Goal: Task Accomplishment & Management: Use online tool/utility

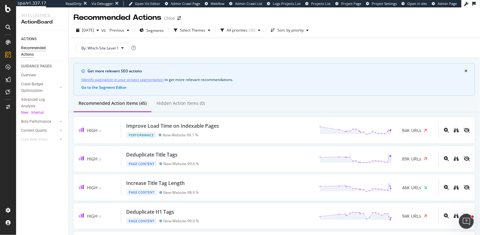
scroll to position [75, 0]
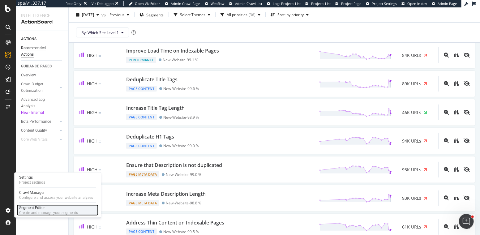
click at [35, 208] on div "Segment Editor" at bounding box center [48, 207] width 59 height 5
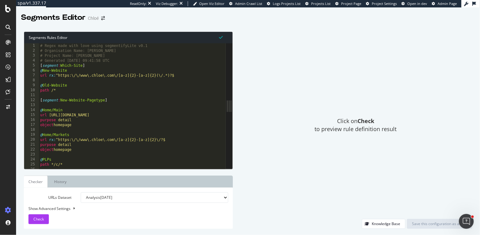
drag, startPoint x: 154, startPoint y: 104, endPoint x: 233, endPoint y: 104, distance: 78.5
click at [233, 104] on div "Segments Rules Editor 1 2 3 4 5 6 7 8 9 10 11 12 13 14 15 16 17 18 19 20 21 22 …" at bounding box center [248, 130] width 464 height 210
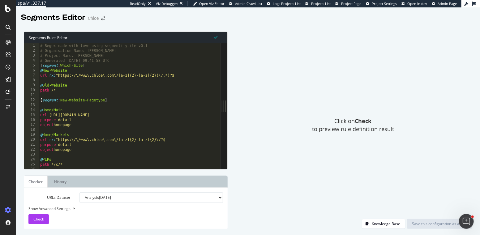
drag, startPoint x: 227, startPoint y: 169, endPoint x: 228, endPoint y: 179, distance: 9.9
click at [228, 179] on div "Segments Rules Editor 1 2 3 4 5 6 7 8 9 10 11 12 13 14 15 16 17 18 19 20 21 22 …" at bounding box center [248, 130] width 464 height 210
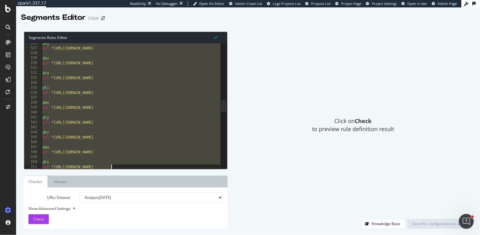
scroll to position [1136, 0]
drag, startPoint x: 42, startPoint y: 78, endPoint x: 132, endPoint y: 168, distance: 127.6
click at [132, 168] on div "[segment:sl_level1_folders] 326 327 328 329 330 331 332 333 334 335 336 337 338…" at bounding box center [122, 105] width 196 height 125
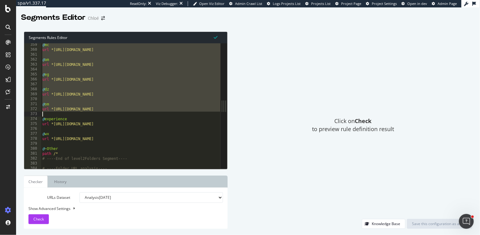
scroll to position [1254, 0]
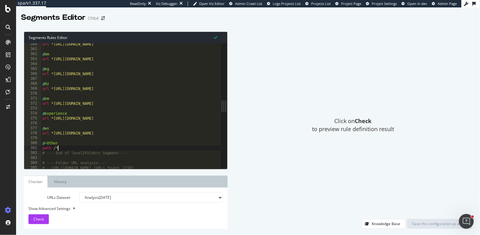
click at [79, 149] on div "url *https://www.chloe.com/mc/* @ am url *https://www.chloe.com/am/* @ eg url *…" at bounding box center [286, 110] width 490 height 136
type textarea "path /*"
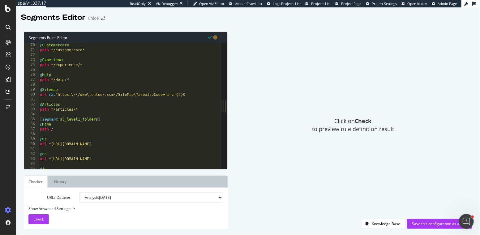
scroll to position [241, 0]
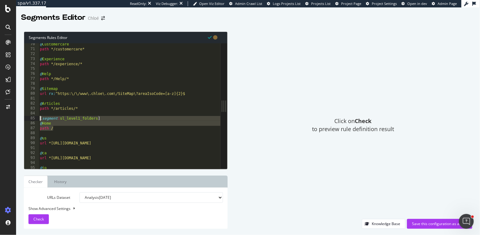
drag, startPoint x: 57, startPoint y: 130, endPoint x: 34, endPoint y: 116, distance: 26.5
click at [34, 116] on div "70 71 72 73 74 75 76 77 78 79 80 81 82 83 84 85 86 87 88 89 90 91 92 93 94 95 9…" at bounding box center [122, 105] width 196 height 125
type textarea "[segment:sl_level1_folders] @Home"
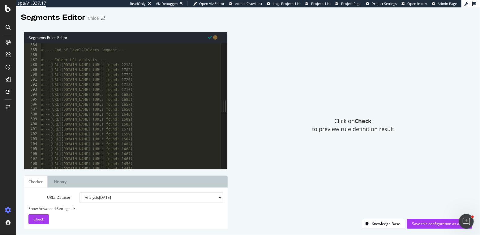
scroll to position [0, 0]
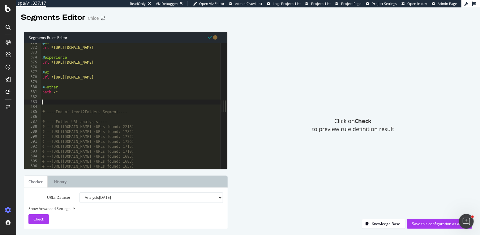
click at [44, 102] on div "@ om url *https://www.chloe.com/om/* @ experience url *https://www.chloe.com/ex…" at bounding box center [286, 108] width 490 height 136
paste textarea "path /"
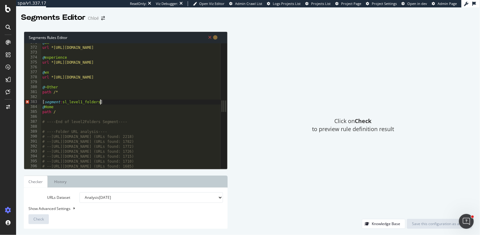
click at [100, 101] on div "@ om url *https://www.chloe.com/om/* @ experience url *https://www.chloe.com/ex…" at bounding box center [286, 108] width 490 height 136
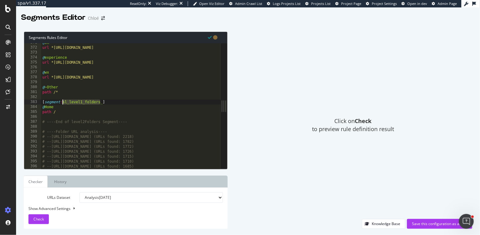
drag, startPoint x: 99, startPoint y: 101, endPoint x: 63, endPoint y: 101, distance: 36.2
click at [63, 101] on div "@ om url *https://www.chloe.com/om/* @ experience url *https://www.chloe.com/ex…" at bounding box center [286, 108] width 490 height 136
click at [58, 111] on div "@ om url *https://www.chloe.com/om/* @ experience url *https://www.chloe.com/ex…" at bounding box center [286, 108] width 490 height 136
type textarea "path /"
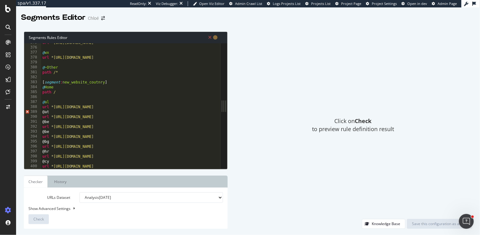
click at [119, 108] on div "url *https://www.chloe.com/experience/* @ wx url *https://www.chloe.com/wx/* @ …" at bounding box center [286, 108] width 490 height 136
type textarea "url *https://www.chloe.com/en-al*"
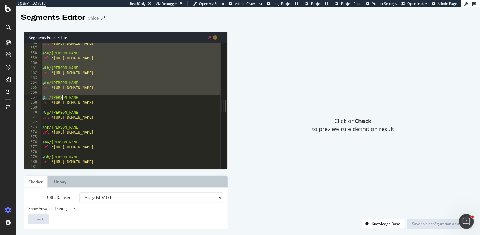
drag, startPoint x: 42, startPoint y: 100, endPoint x: 97, endPoint y: 100, distance: 54.4
click at [97, 100] on div "url *https://www.chloe.com/ae/chloe/* @ au/chloe url *https://www.chloe.com/au/…" at bounding box center [286, 109] width 490 height 136
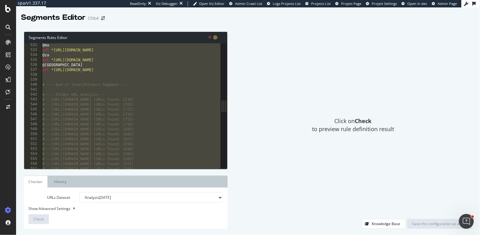
scroll to position [1737, 0]
click at [97, 100] on div "url *https://www.chloe.com/en-sa* @ae url *https://www.chloe.com/en-ae* @au url…" at bounding box center [286, 107] width 490 height 136
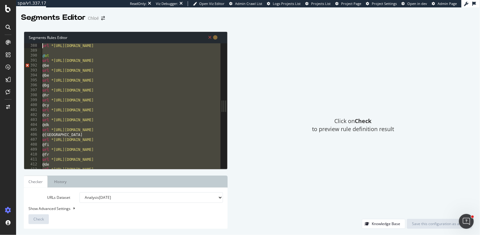
scroll to position [1258, 0]
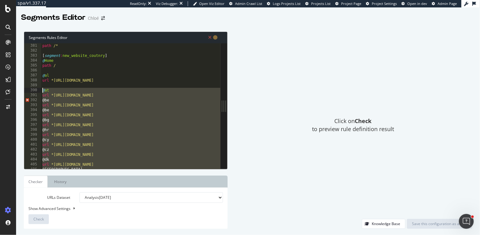
drag, startPoint x: 128, startPoint y: 100, endPoint x: 41, endPoint y: 92, distance: 87.0
click at [41, 92] on div "path /* [ segment : new_website_coutnry ] @ Home path / @ al url *https://www.c…" at bounding box center [286, 111] width 490 height 136
type textarea "@at url *https://www.chloe.com/de-at*"
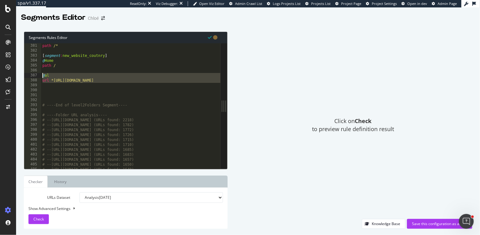
drag, startPoint x: 131, startPoint y: 83, endPoint x: 36, endPoint y: 76, distance: 95.2
click at [36, 76] on div "381 382 383 384 385 386 387 388 389 390 391 392 393 394 395 396 397 398 399 400…" at bounding box center [122, 105] width 196 height 125
type textarea "@al url *https://www.chloe.com/en-al*"
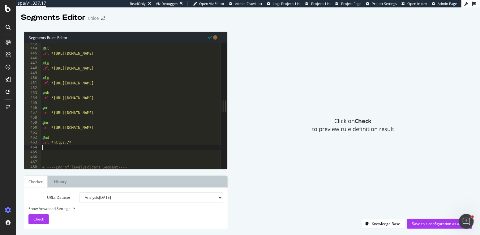
scroll to position [1499, 0]
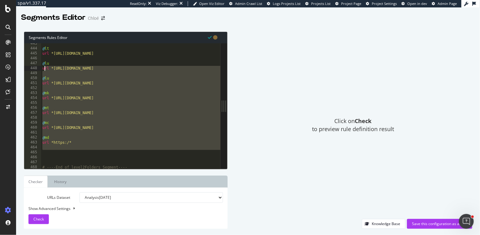
drag, startPoint x: 46, startPoint y: 154, endPoint x: 44, endPoint y: 69, distance: 85.3
click at [44, 69] on div "@ lt url *https://www.chloe.com/en-lt* @ lu url *https://www.chloe.com/fr-lu* @…" at bounding box center [286, 109] width 490 height 136
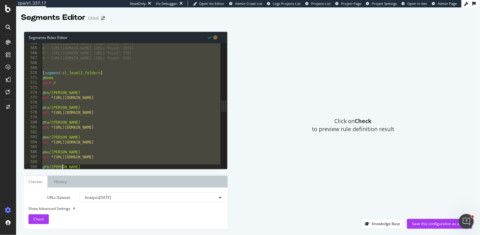
scroll to position [1910, 0]
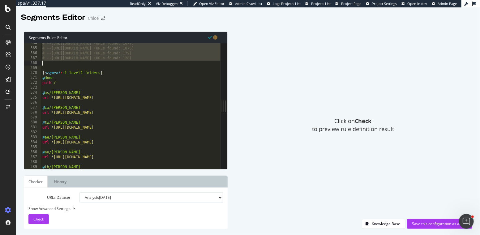
drag, startPoint x: 43, startPoint y: 110, endPoint x: 105, endPoint y: 62, distance: 78.7
click at [105, 62] on div "# --https://www.chloe.com/dz (URLs found: 1077) # --https://www.chloe.com/om (U…" at bounding box center [286, 109] width 490 height 136
type textarea "# --https://www.chloe.com/wx (URLs found: 128)"
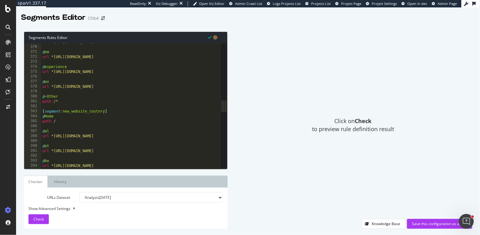
scroll to position [1231, 0]
click at [29, 217] on button "Check" at bounding box center [38, 219] width 20 height 10
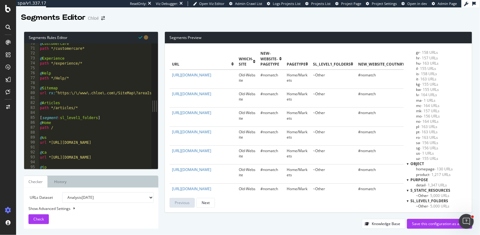
scroll to position [261, 0]
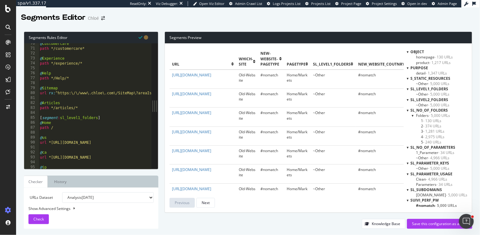
click at [408, 89] on div at bounding box center [407, 88] width 2 height 5
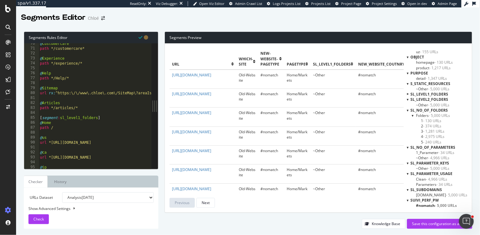
click at [409, 94] on div at bounding box center [407, 94] width 5 height 2
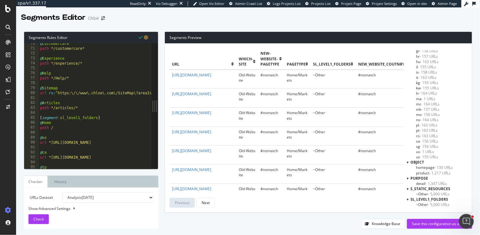
scroll to position [150, 0]
click at [425, 152] on span "- 1 URLs" at bounding box center [427, 152] width 14 height 5
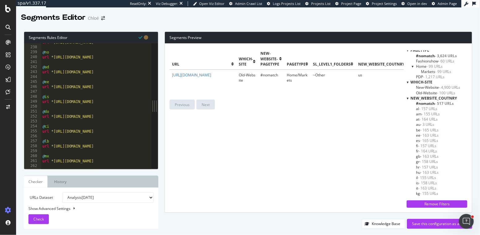
scroll to position [40, 0]
click at [428, 150] on span "- 164 URLs" at bounding box center [428, 150] width 18 height 5
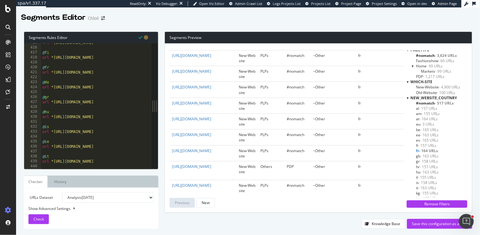
click at [435, 102] on span "#nomatch - 517 URLs" at bounding box center [435, 102] width 38 height 5
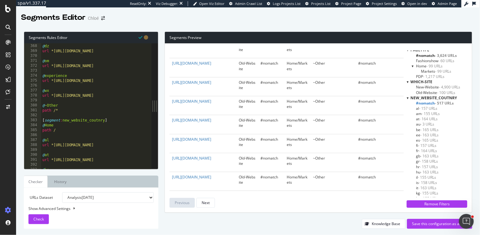
scroll to position [1235, 0]
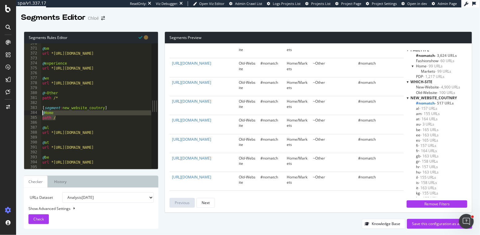
drag, startPoint x: 64, startPoint y: 118, endPoint x: 37, endPoint y: 114, distance: 27.5
click at [37, 114] on div "path / 370 371 372 373 374 375 376 377 378 379 380 381 382 383 384 385 386 387 …" at bounding box center [87, 105] width 127 height 125
type textarea "@Home path /"
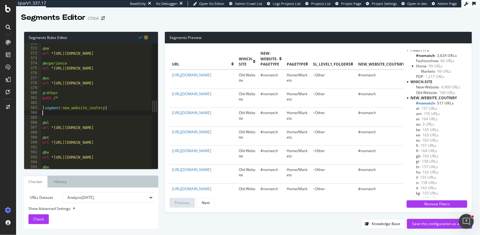
type textarea "[segment:new_website_coutnry]"
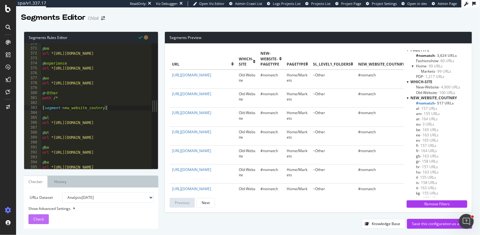
click at [40, 218] on span "Check" at bounding box center [38, 218] width 11 height 5
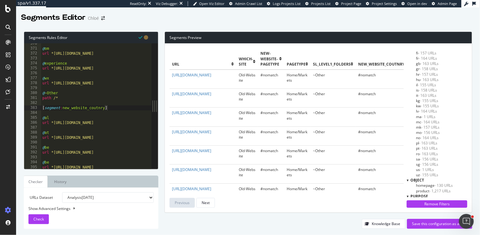
scroll to position [135, 0]
click at [433, 115] on span "- 1 URLs" at bounding box center [428, 114] width 14 height 5
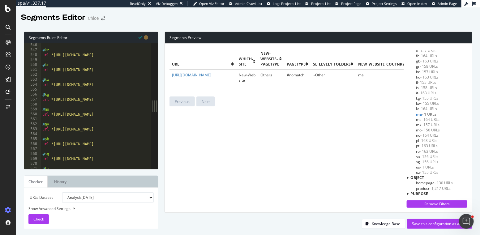
scroll to position [1838, 0]
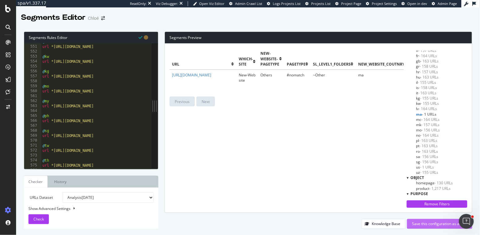
click at [422, 224] on div "Save this configuration as active" at bounding box center [439, 223] width 55 height 5
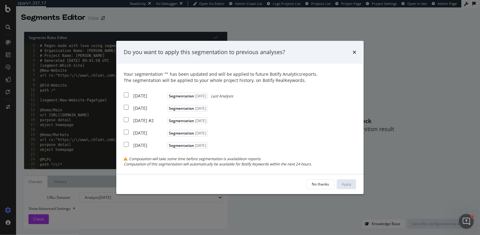
click at [125, 92] on input "modal" at bounding box center [126, 94] width 5 height 5
checkbox input "true"
click at [125, 105] on input "modal" at bounding box center [126, 107] width 5 height 5
checkbox input "true"
click at [126, 121] on input "modal" at bounding box center [126, 119] width 5 height 5
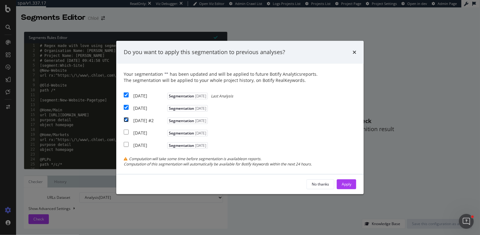
checkbox input "true"
click at [346, 185] on div "Apply" at bounding box center [347, 183] width 10 height 5
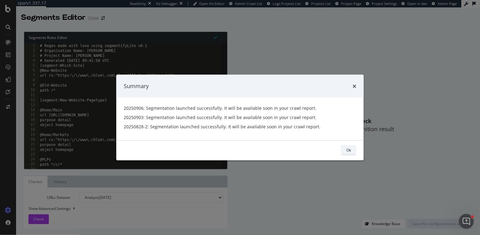
click at [347, 153] on div "Ok" at bounding box center [348, 150] width 5 height 9
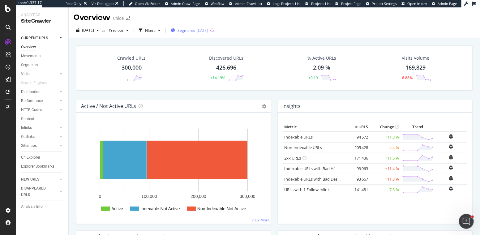
click at [189, 31] on span "Segments" at bounding box center [185, 30] width 17 height 5
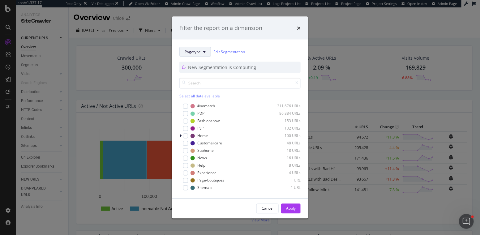
click at [199, 51] on span "Pagetype" at bounding box center [193, 51] width 16 height 5
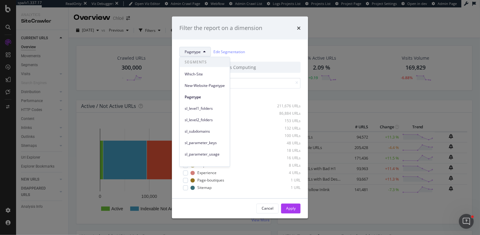
click at [201, 49] on button "Pagetype" at bounding box center [195, 52] width 32 height 10
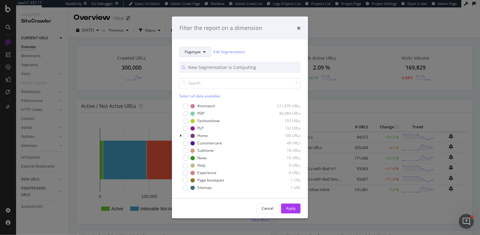
click at [201, 49] on button "Pagetype" at bounding box center [195, 52] width 32 height 10
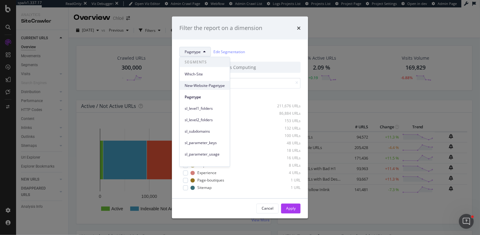
click at [197, 84] on span "New-Website-Pagetype" at bounding box center [205, 86] width 40 height 6
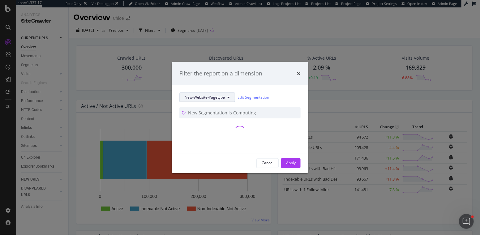
click at [203, 95] on span "New-Website-Pagetype" at bounding box center [205, 97] width 40 height 5
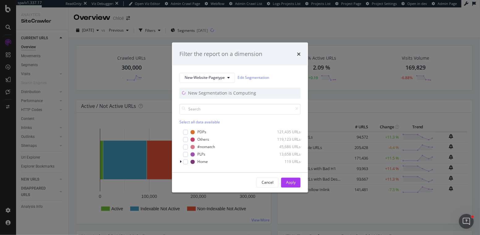
click at [299, 51] on div "times" at bounding box center [299, 54] width 4 height 8
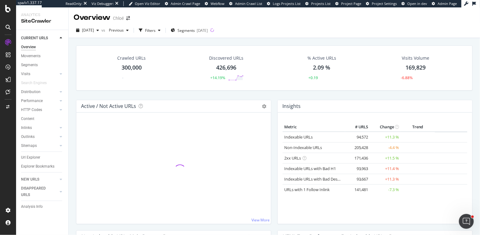
click at [195, 28] on span "Segments" at bounding box center [185, 30] width 17 height 5
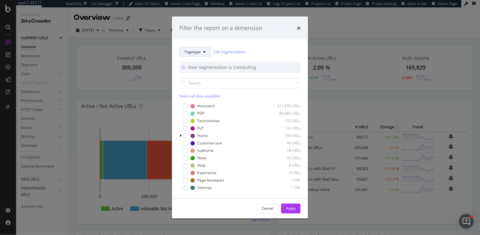
click at [196, 53] on span "Pagetype" at bounding box center [193, 51] width 16 height 5
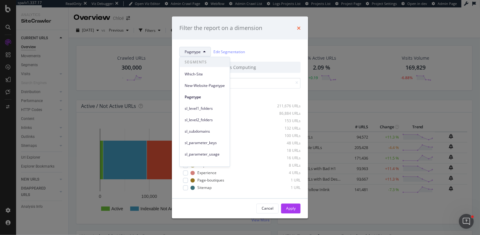
click at [298, 27] on icon "times" at bounding box center [299, 27] width 4 height 5
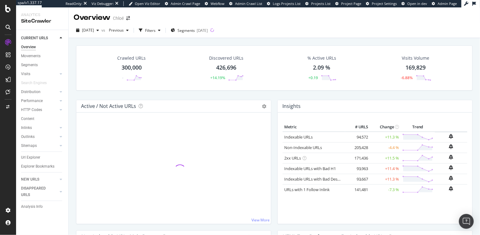
click at [193, 28] on span "Segments" at bounding box center [185, 30] width 17 height 5
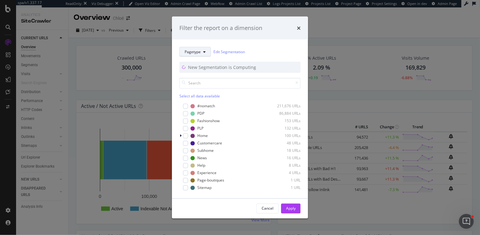
click at [198, 53] on span "Pagetype" at bounding box center [193, 51] width 16 height 5
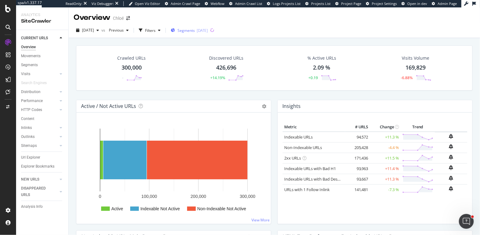
click at [195, 28] on span "Segments" at bounding box center [185, 30] width 17 height 5
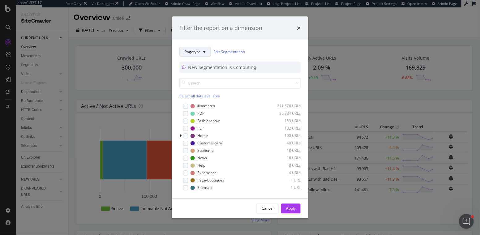
click at [199, 52] on span "Pagetype" at bounding box center [193, 51] width 16 height 5
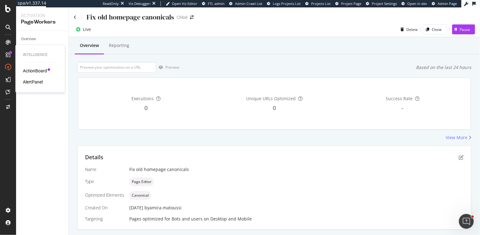
scroll to position [116, 0]
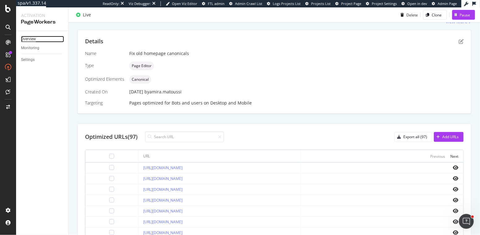
click at [32, 37] on div "Overview" at bounding box center [28, 39] width 15 height 6
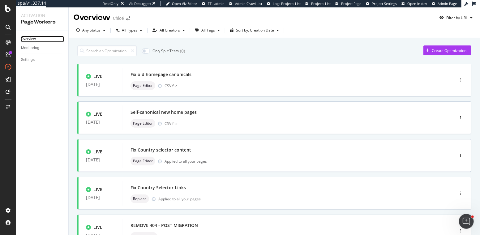
click at [32, 37] on div "Overview" at bounding box center [28, 39] width 15 height 6
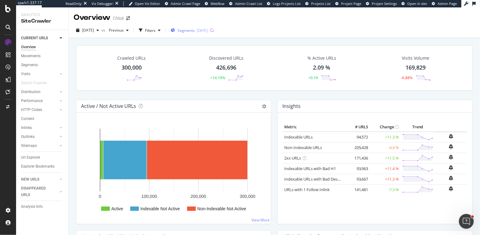
click at [205, 30] on div "Segments [DATE]" at bounding box center [189, 30] width 37 height 5
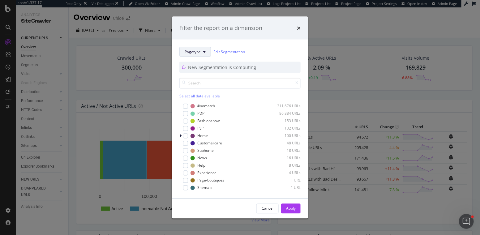
click at [198, 49] on span "Pagetype" at bounding box center [193, 51] width 16 height 5
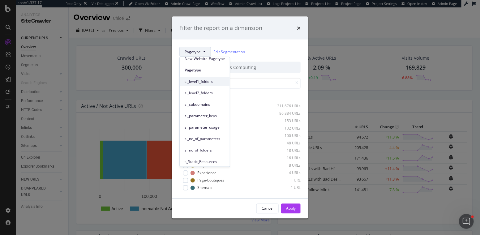
scroll to position [61, 0]
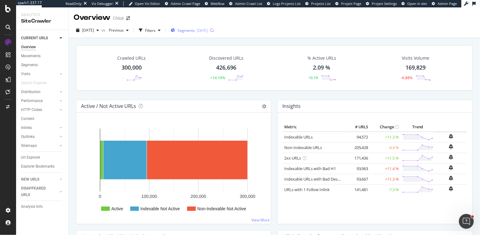
click at [175, 30] on icon "button" at bounding box center [173, 30] width 4 height 4
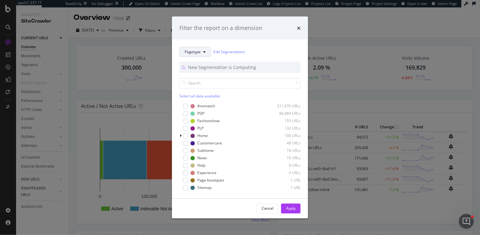
click at [199, 51] on span "Pagetype" at bounding box center [193, 51] width 16 height 5
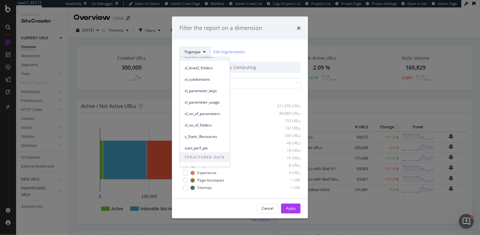
scroll to position [61, 0]
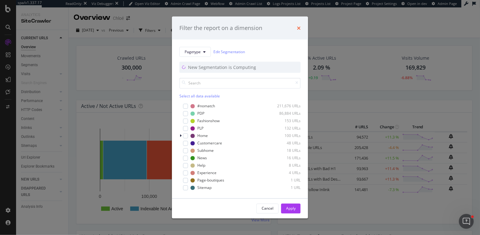
click at [299, 29] on icon "times" at bounding box center [299, 27] width 4 height 5
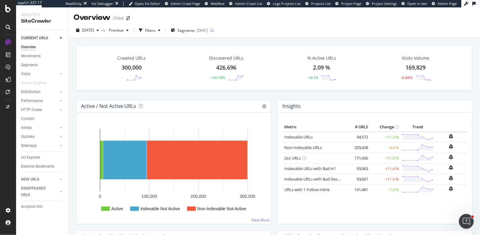
click at [71, 39] on div "Crawled URLs 300,000 - Discovered URLs 426,696 +14.19% % Active URLs 2.09 % +0.…" at bounding box center [274, 152] width 411 height 228
